Goal: Task Accomplishment & Management: Manage account settings

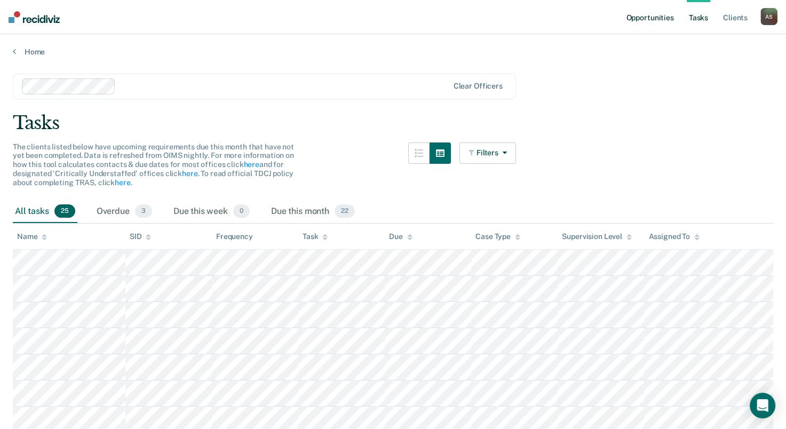
click at [656, 19] on link "Opportunities" at bounding box center [649, 17] width 52 height 34
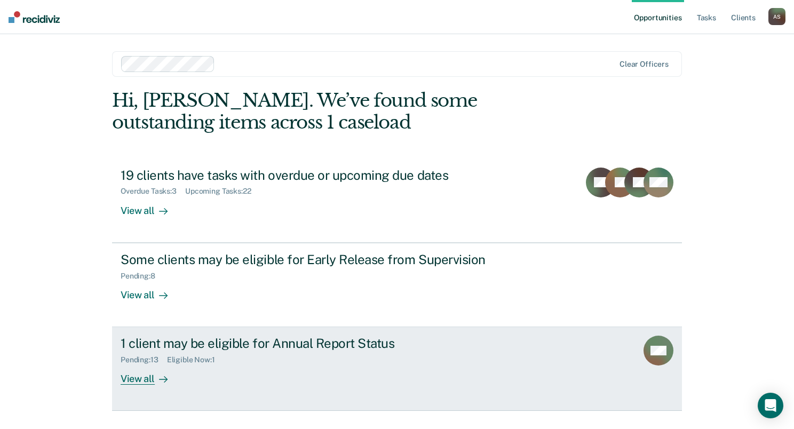
click at [196, 359] on div "Eligible Now : 1" at bounding box center [195, 359] width 57 height 9
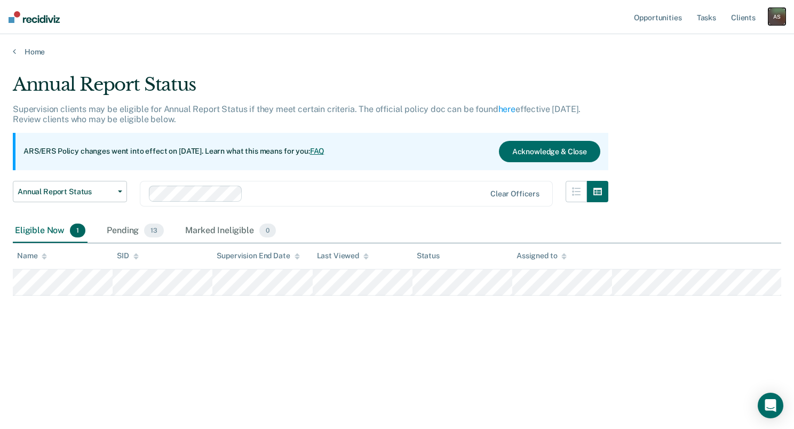
click at [775, 17] on div "A S" at bounding box center [776, 16] width 17 height 17
click at [706, 72] on link "Log Out" at bounding box center [734, 70] width 86 height 9
